Goal: Contribute content

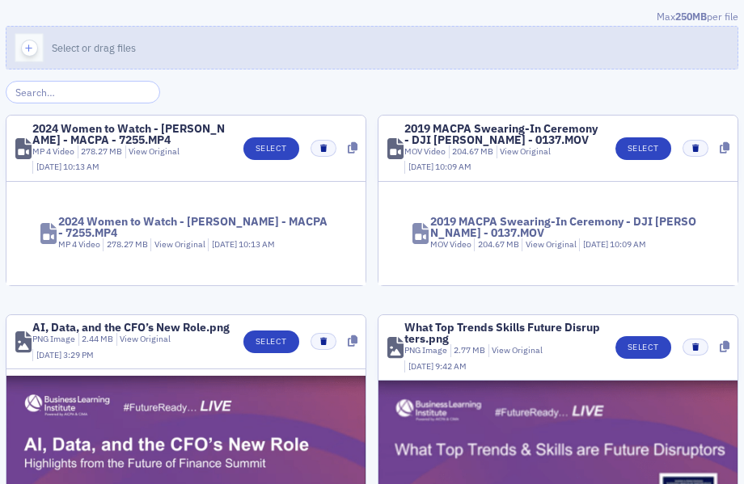
click at [313, 47] on button "Select or drag files" at bounding box center [372, 48] width 733 height 44
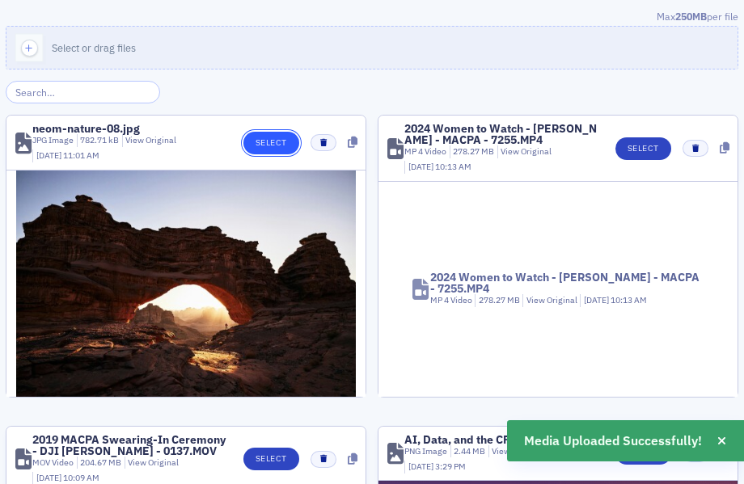
click at [269, 142] on button "Select" at bounding box center [271, 143] width 56 height 23
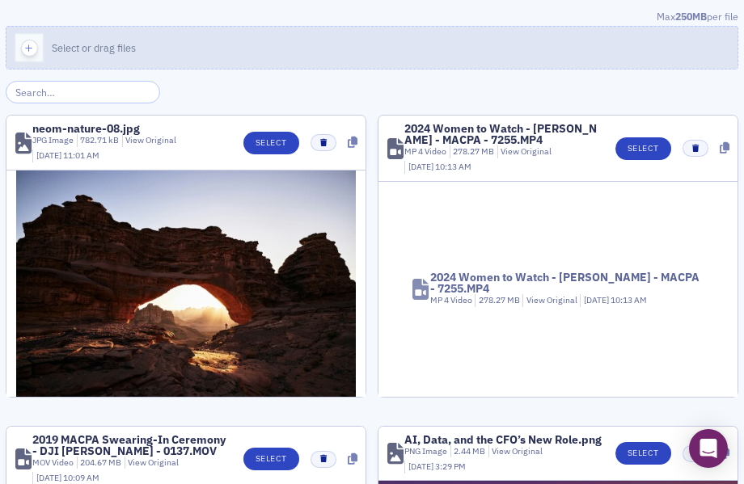
click at [268, 52] on button "Select or drag files" at bounding box center [372, 48] width 733 height 44
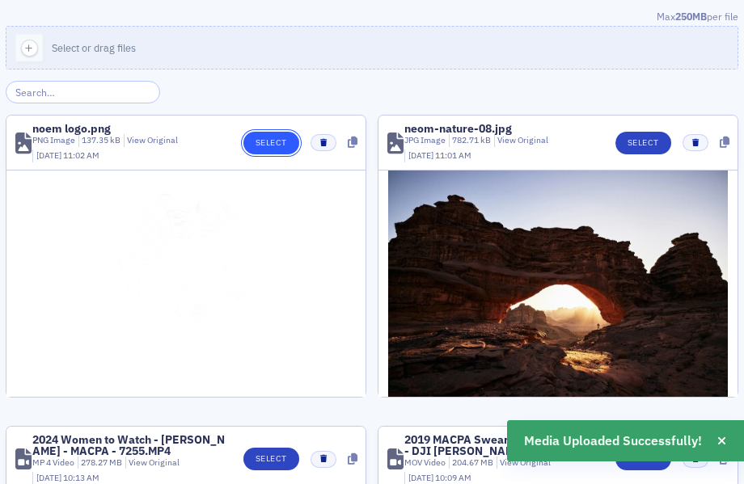
click at [281, 149] on button "Select" at bounding box center [271, 143] width 56 height 23
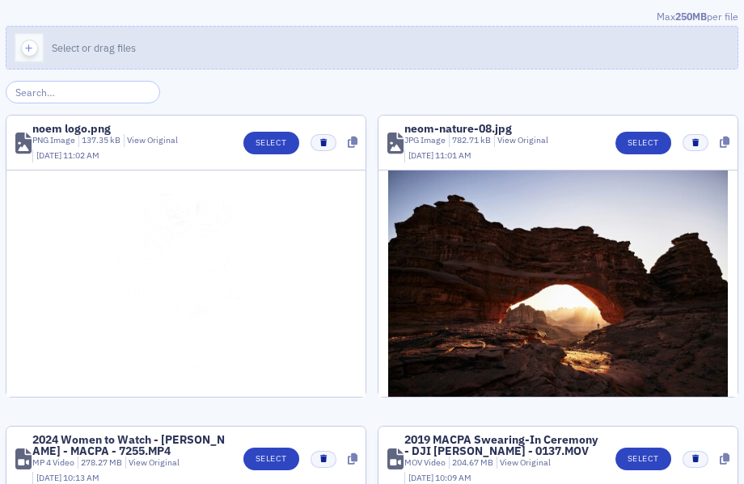
click at [332, 54] on button "Select or drag files" at bounding box center [372, 48] width 733 height 44
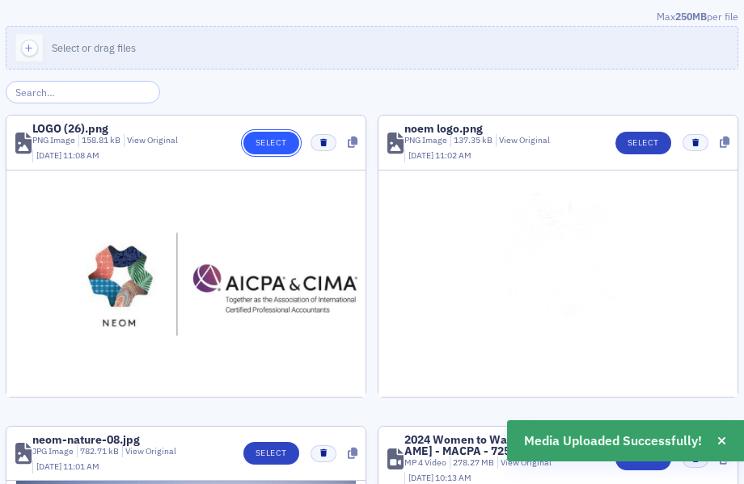
click at [279, 135] on button "Select" at bounding box center [271, 143] width 56 height 23
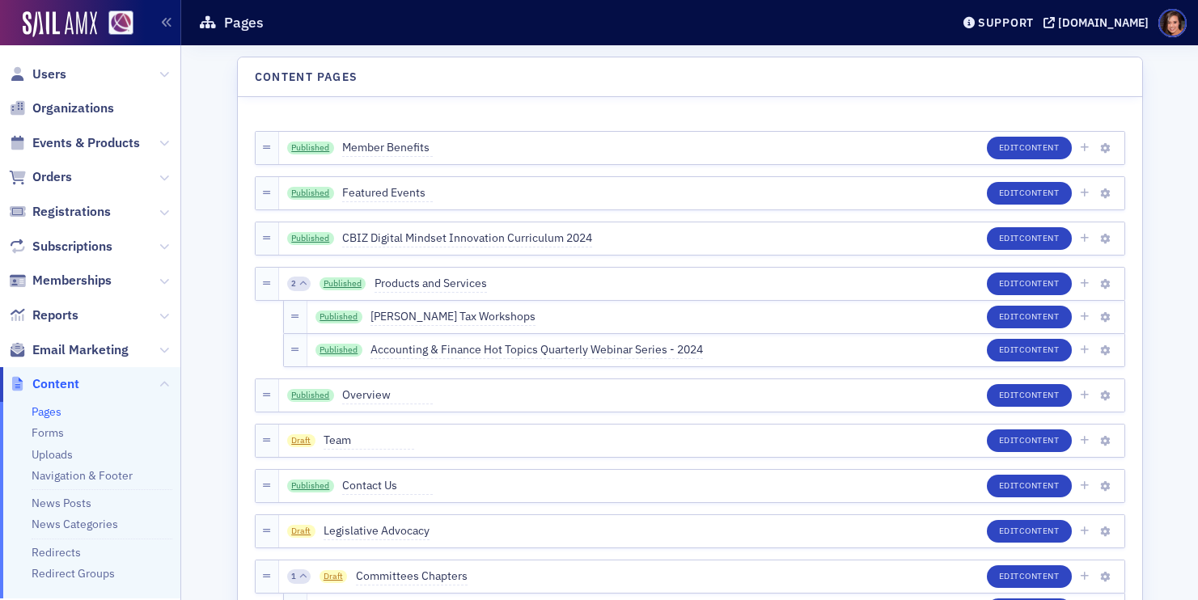
scroll to position [4652, 0]
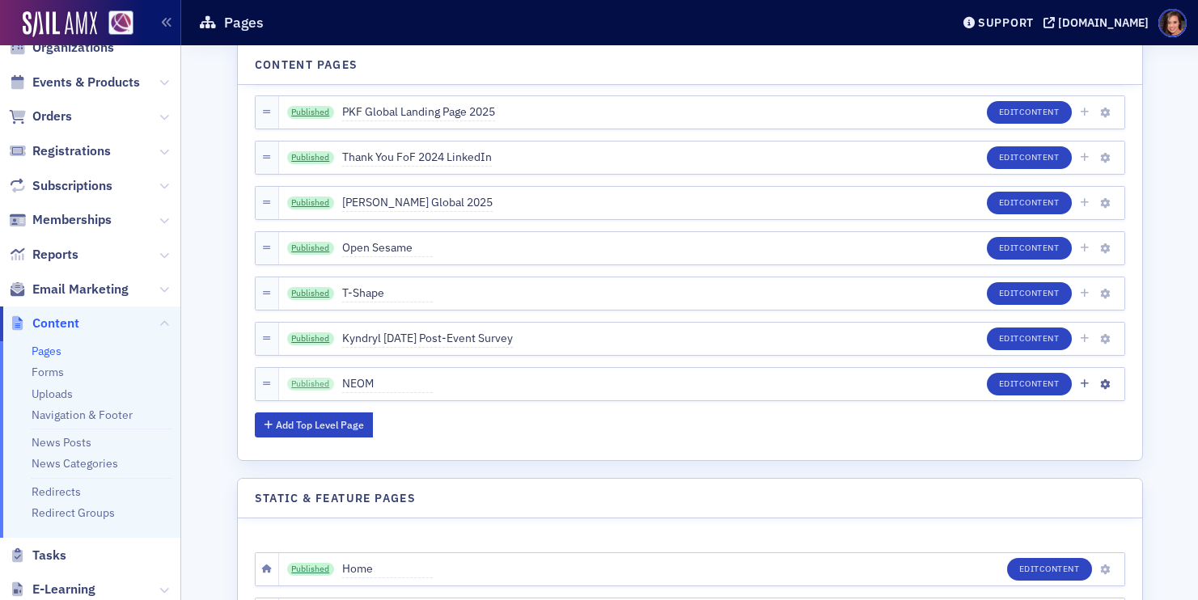
click at [311, 383] on link "Published" at bounding box center [310, 384] width 47 height 13
